Goal: Task Accomplishment & Management: Manage account settings

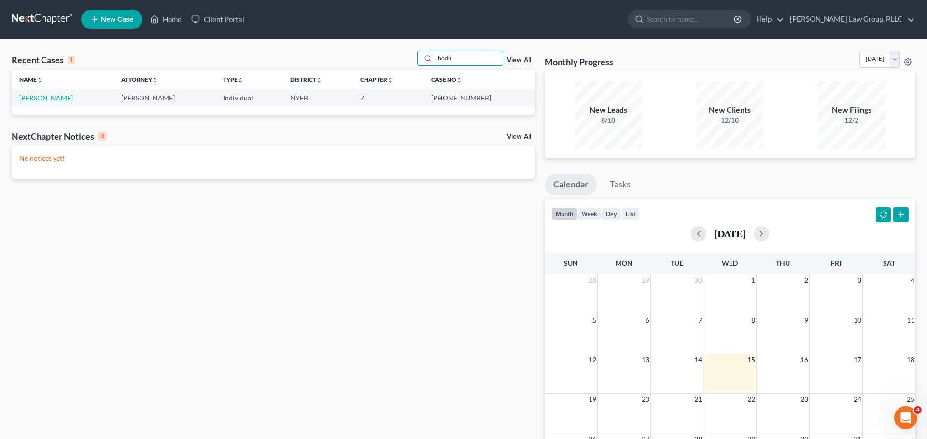
type input "bodu"
click at [48, 100] on link "[PERSON_NAME]" at bounding box center [46, 98] width 54 height 8
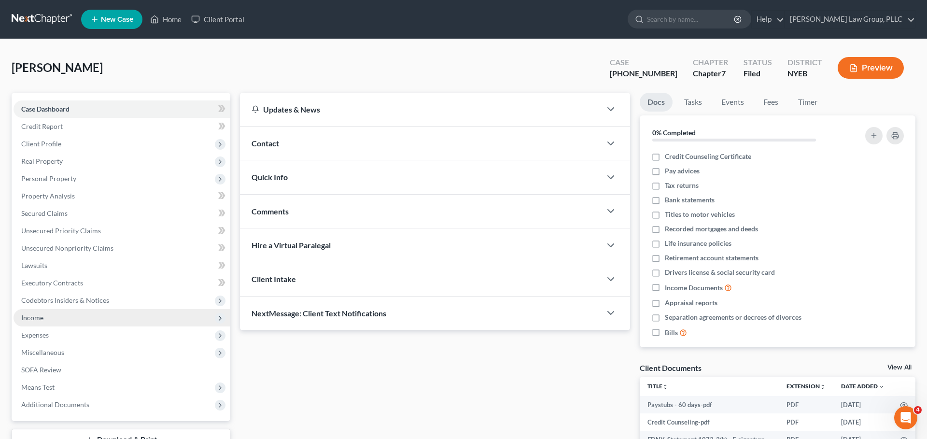
click at [37, 323] on span "Income" at bounding box center [122, 317] width 217 height 17
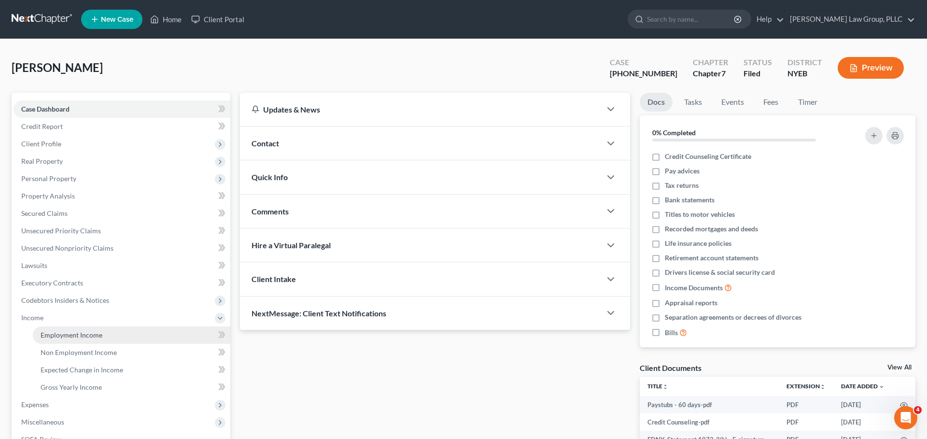
click at [41, 331] on span "Employment Income" at bounding box center [72, 335] width 62 height 8
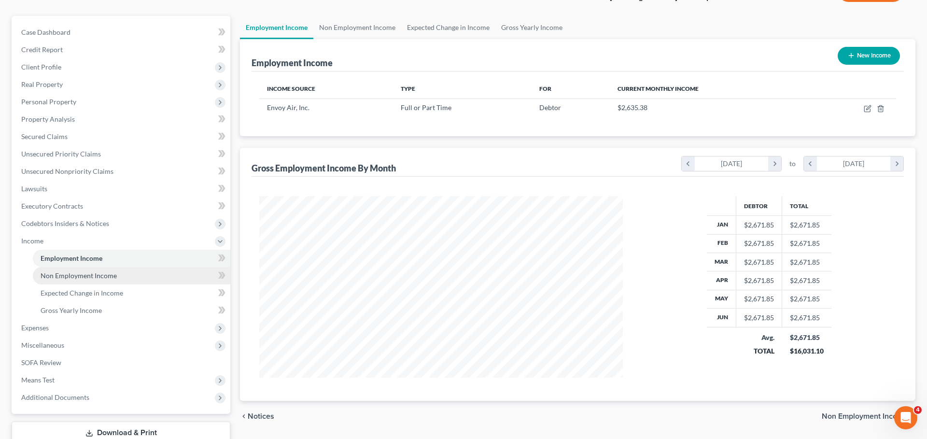
scroll to position [77, 0]
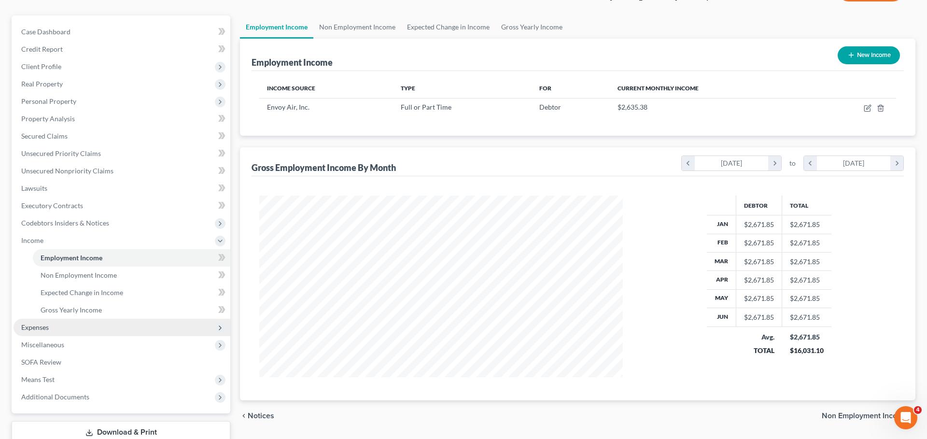
click at [60, 331] on span "Expenses" at bounding box center [122, 327] width 217 height 17
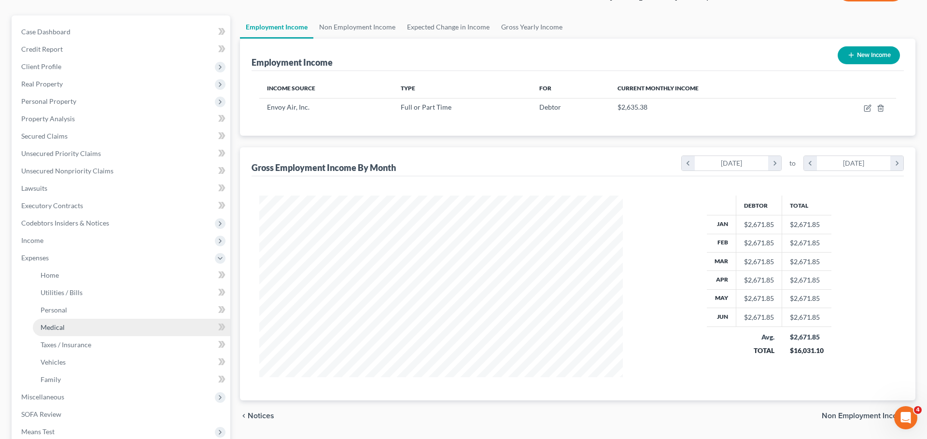
click at [61, 329] on span "Medical" at bounding box center [53, 327] width 24 height 8
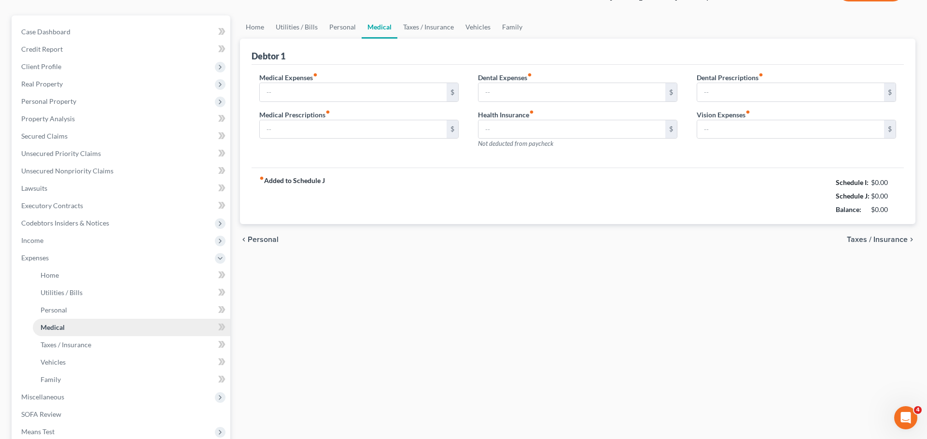
type input "0.00"
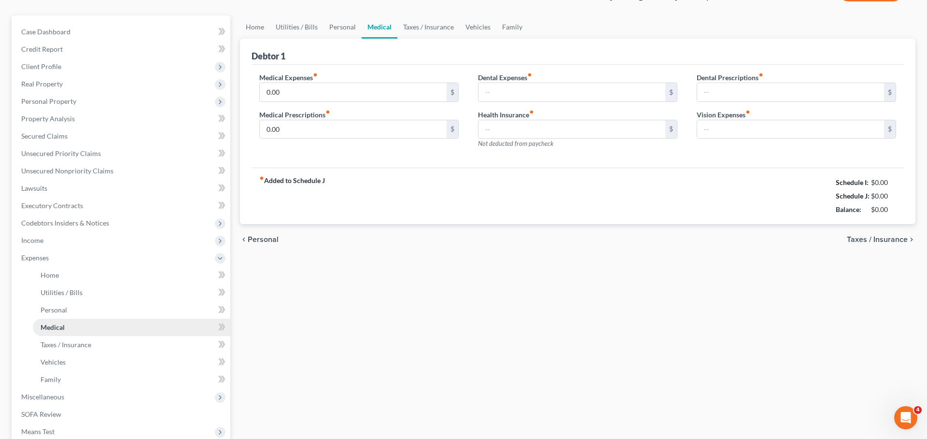
type input "0.00"
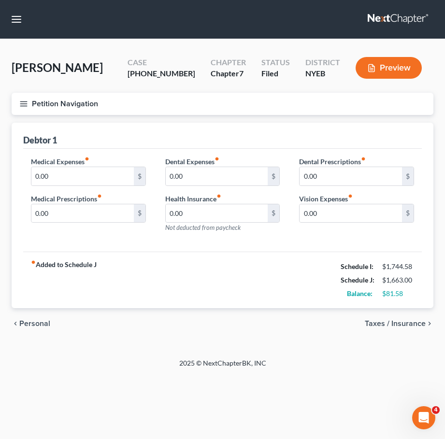
click at [305, 267] on div "fiber_manual_record Added to Schedule J Schedule I: $1,744.58 Schedule J: $1,66…" at bounding box center [222, 280] width 399 height 57
click at [151, 103] on button "Petition Navigation" at bounding box center [223, 104] width 422 height 22
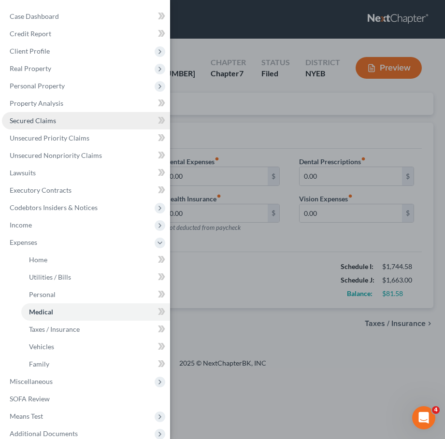
click at [95, 119] on link "Secured Claims" at bounding box center [86, 120] width 168 height 17
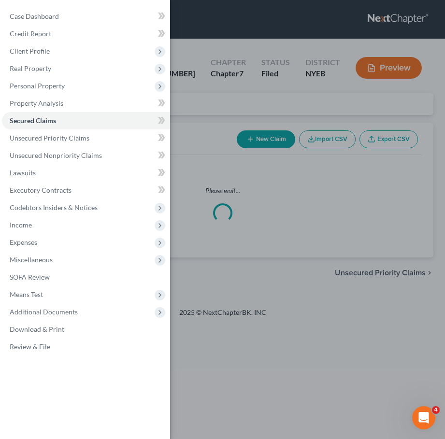
click at [234, 105] on div "Case Dashboard Payments Invoices Payments Payments Credit Report Client Profile" at bounding box center [222, 219] width 445 height 439
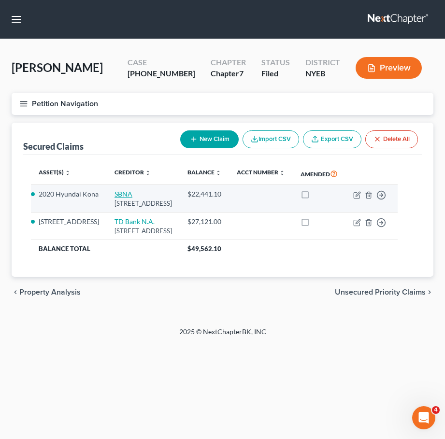
click at [132, 198] on link "SBNA" at bounding box center [123, 194] width 18 height 8
select select "45"
select select "2"
select select "3"
select select "35"
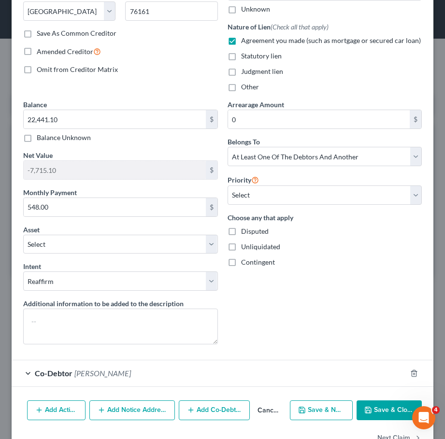
scroll to position [189, 0]
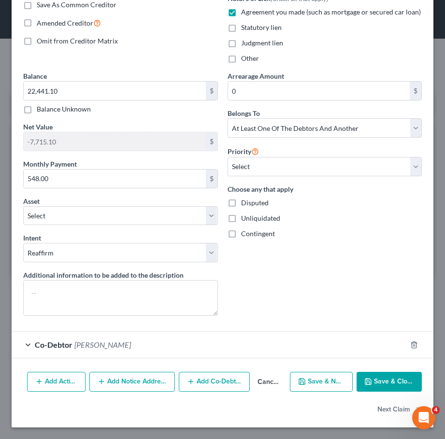
click at [170, 351] on div "Co-Debtor Varujan Boduroglu" at bounding box center [209, 345] width 395 height 26
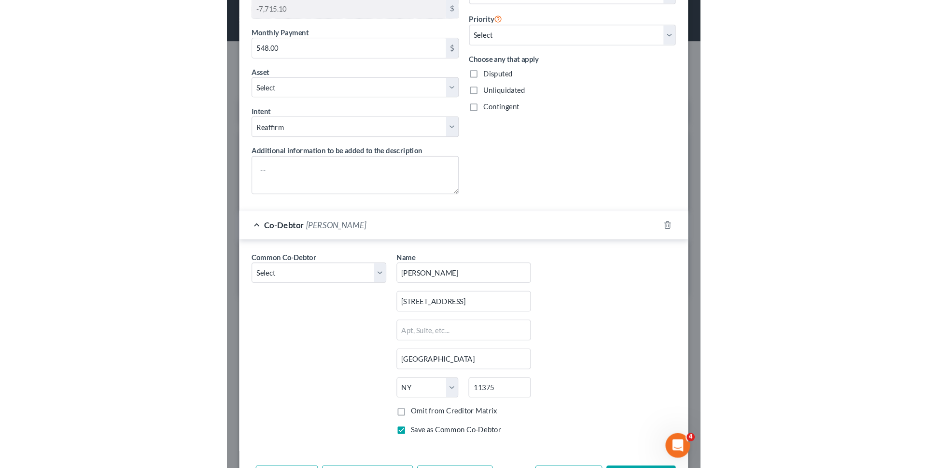
scroll to position [340, 0]
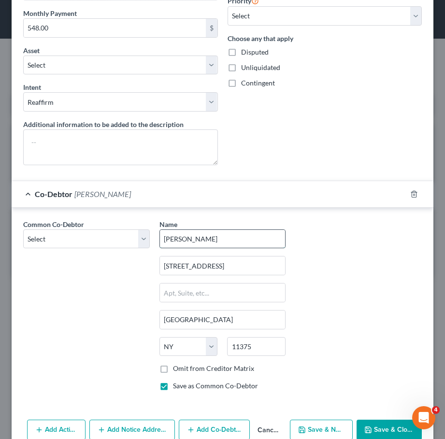
click at [237, 240] on input "Varujan Boduroglu" at bounding box center [223, 239] width 126 height 18
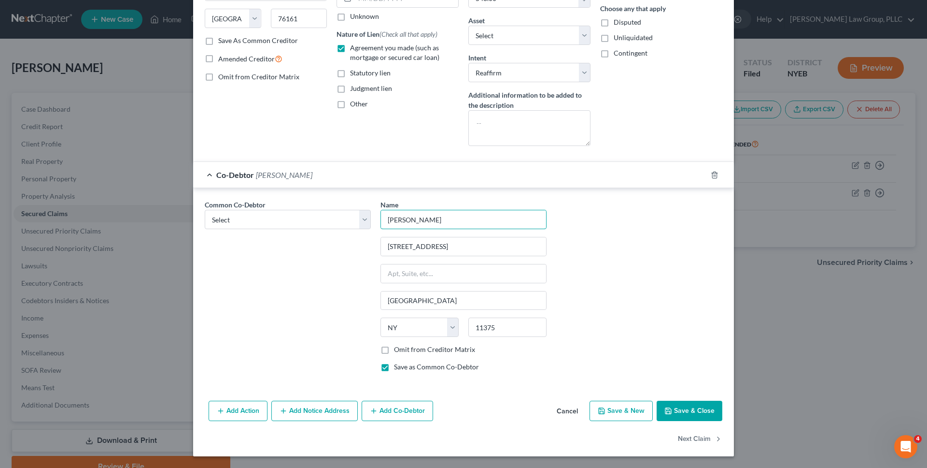
scroll to position [0, 0]
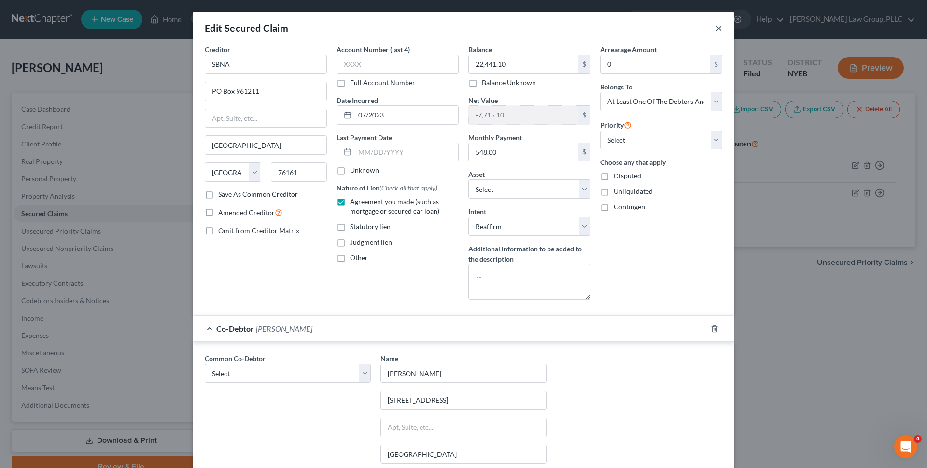
click at [721, 28] on button "×" at bounding box center [719, 28] width 7 height 12
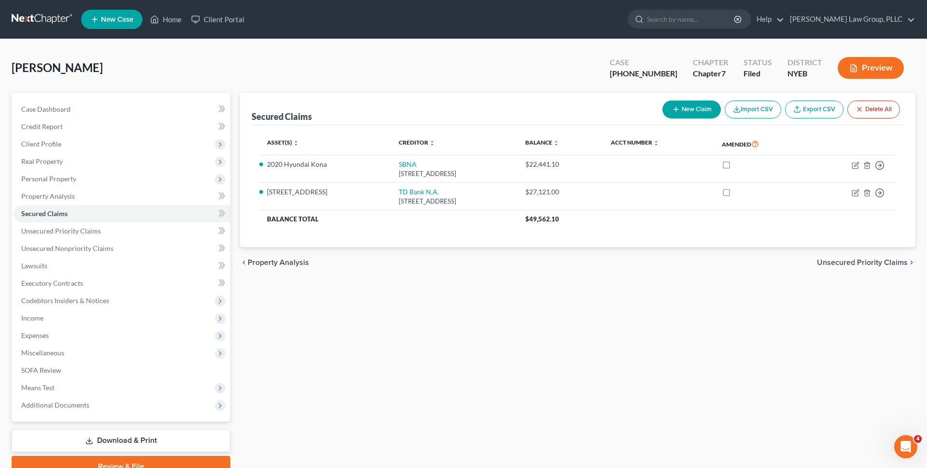
click at [61, 16] on link at bounding box center [43, 19] width 62 height 17
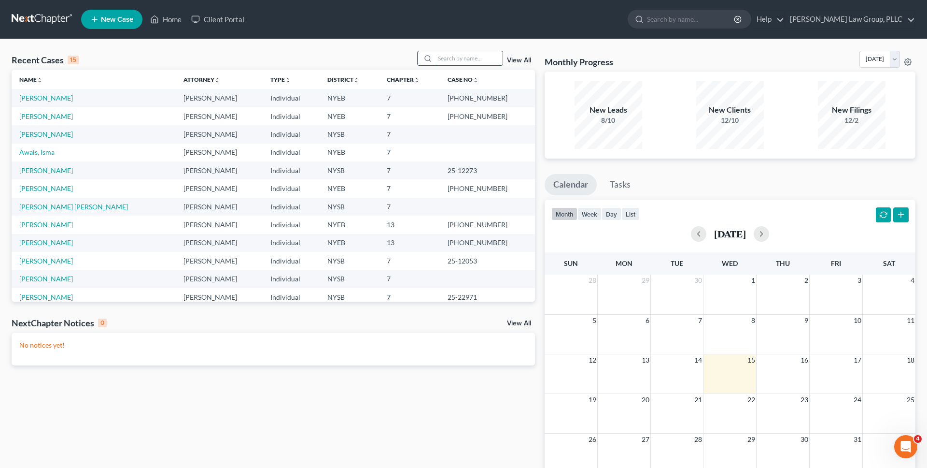
click at [482, 64] on input "search" at bounding box center [469, 58] width 68 height 14
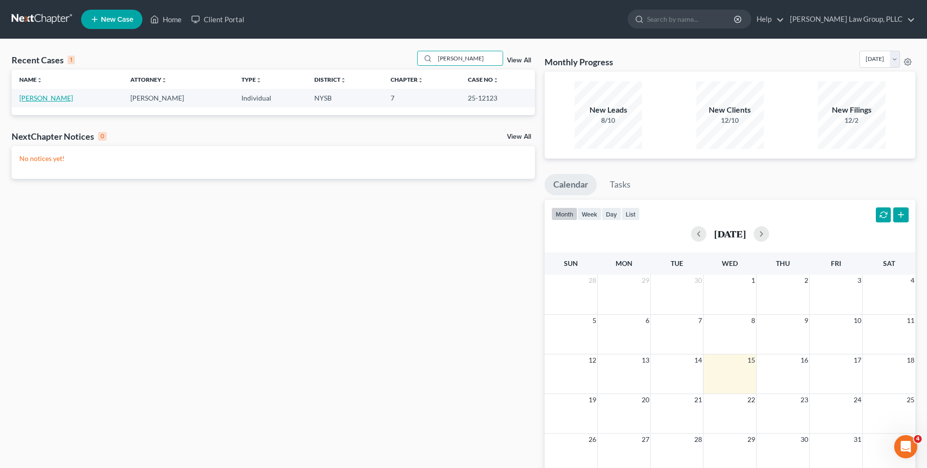
type input "[PERSON_NAME]"
click at [54, 101] on link "[PERSON_NAME]" at bounding box center [46, 98] width 54 height 8
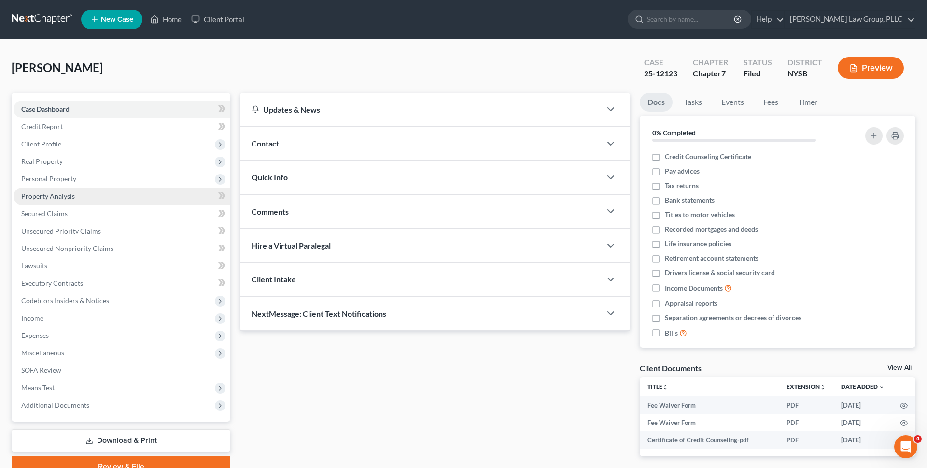
click at [106, 204] on link "Property Analysis" at bounding box center [122, 195] width 217 height 17
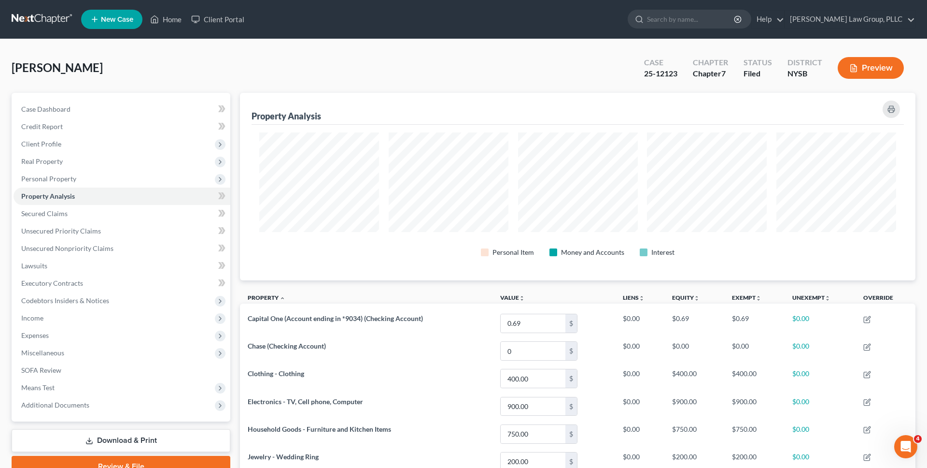
click at [48, 14] on link at bounding box center [43, 19] width 62 height 17
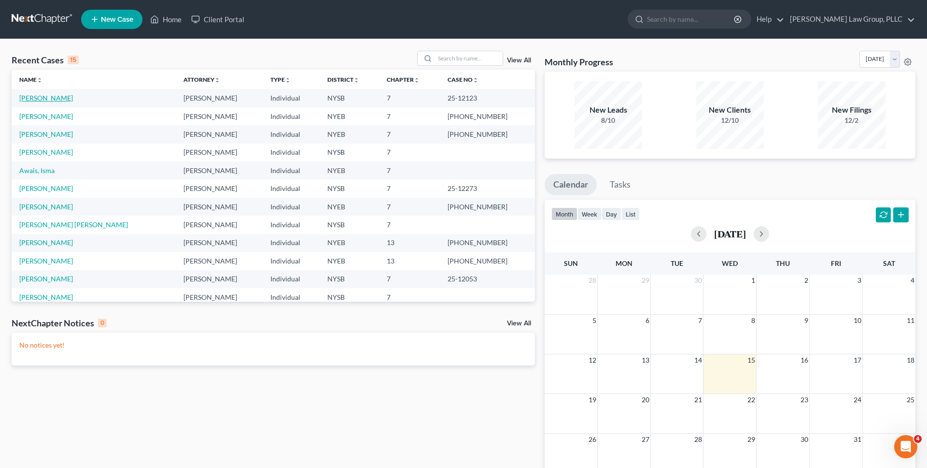
click at [56, 99] on link "[PERSON_NAME]" at bounding box center [46, 98] width 54 height 8
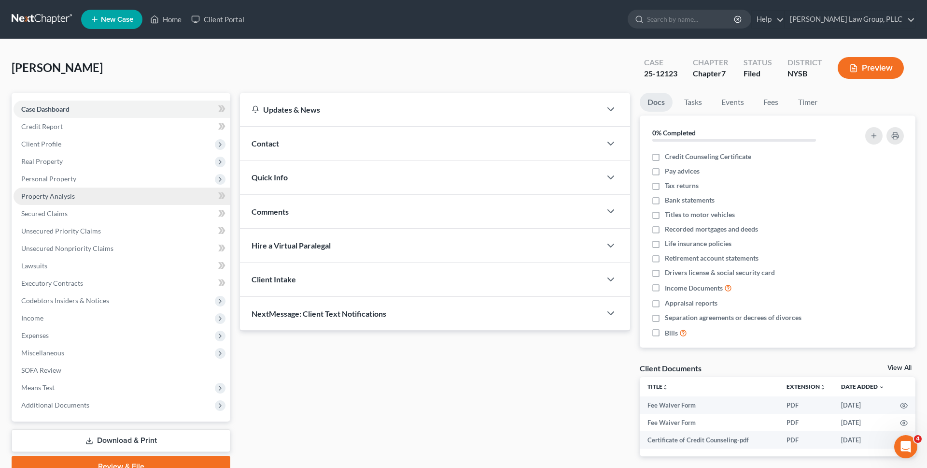
click at [63, 198] on span "Property Analysis" at bounding box center [48, 196] width 54 height 8
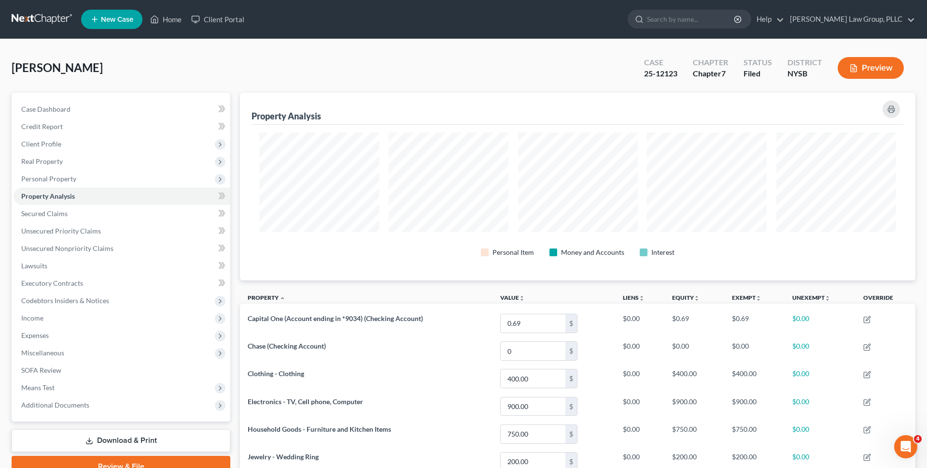
click at [435, 99] on div "Property Analysis" at bounding box center [578, 109] width 653 height 32
drag, startPoint x: 96, startPoint y: 68, endPoint x: 52, endPoint y: 67, distance: 44.0
click at [52, 67] on div "Ponce, Matthew Upgraded Case 25-12123 Chapter Chapter 7 Status Filed District N…" at bounding box center [464, 72] width 904 height 42
click at [52, 67] on span "[PERSON_NAME]" at bounding box center [57, 67] width 91 height 14
click at [56, 22] on link at bounding box center [43, 19] width 62 height 17
